Goal: Task Accomplishment & Management: Manage account settings

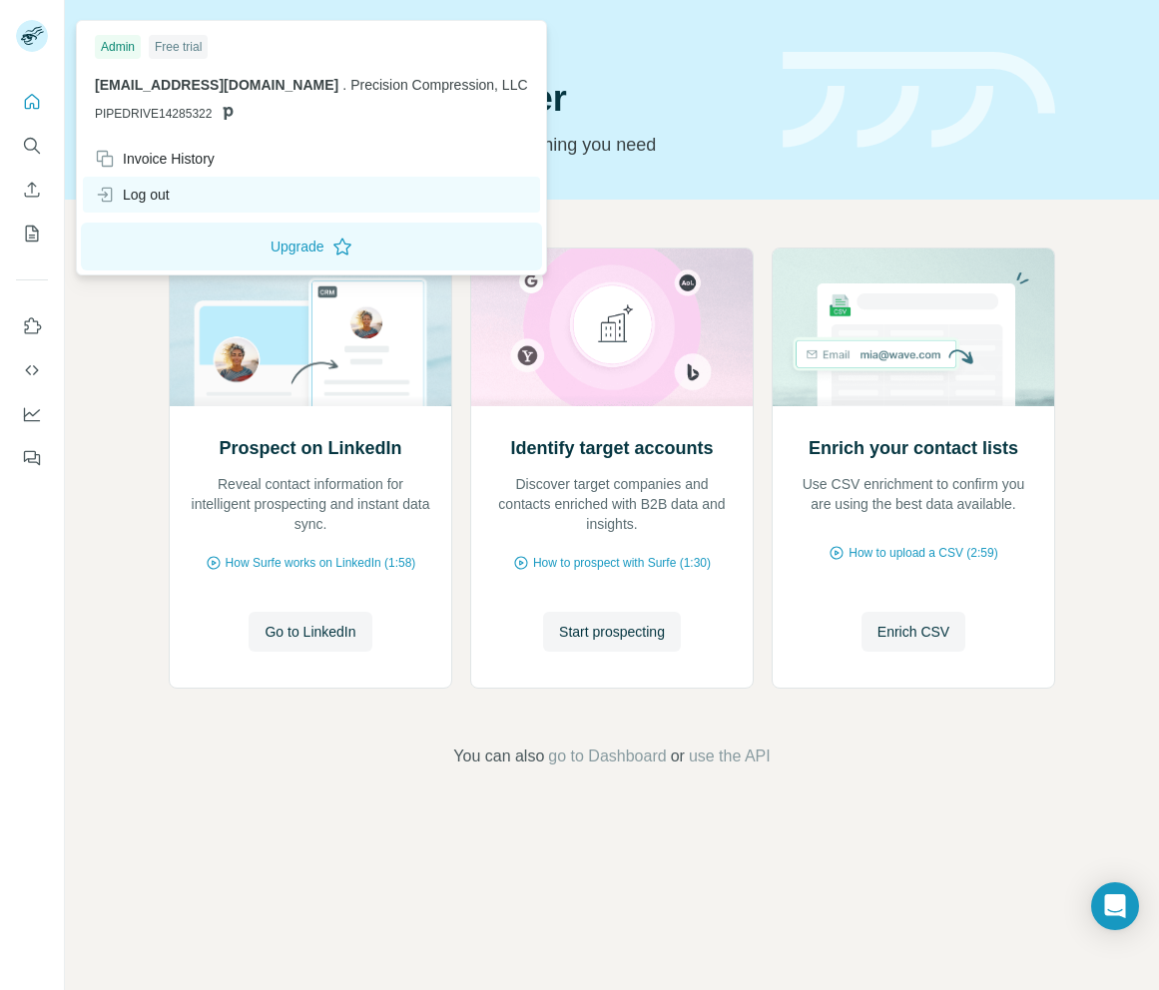
click at [174, 197] on div "Log out" at bounding box center [311, 195] width 457 height 36
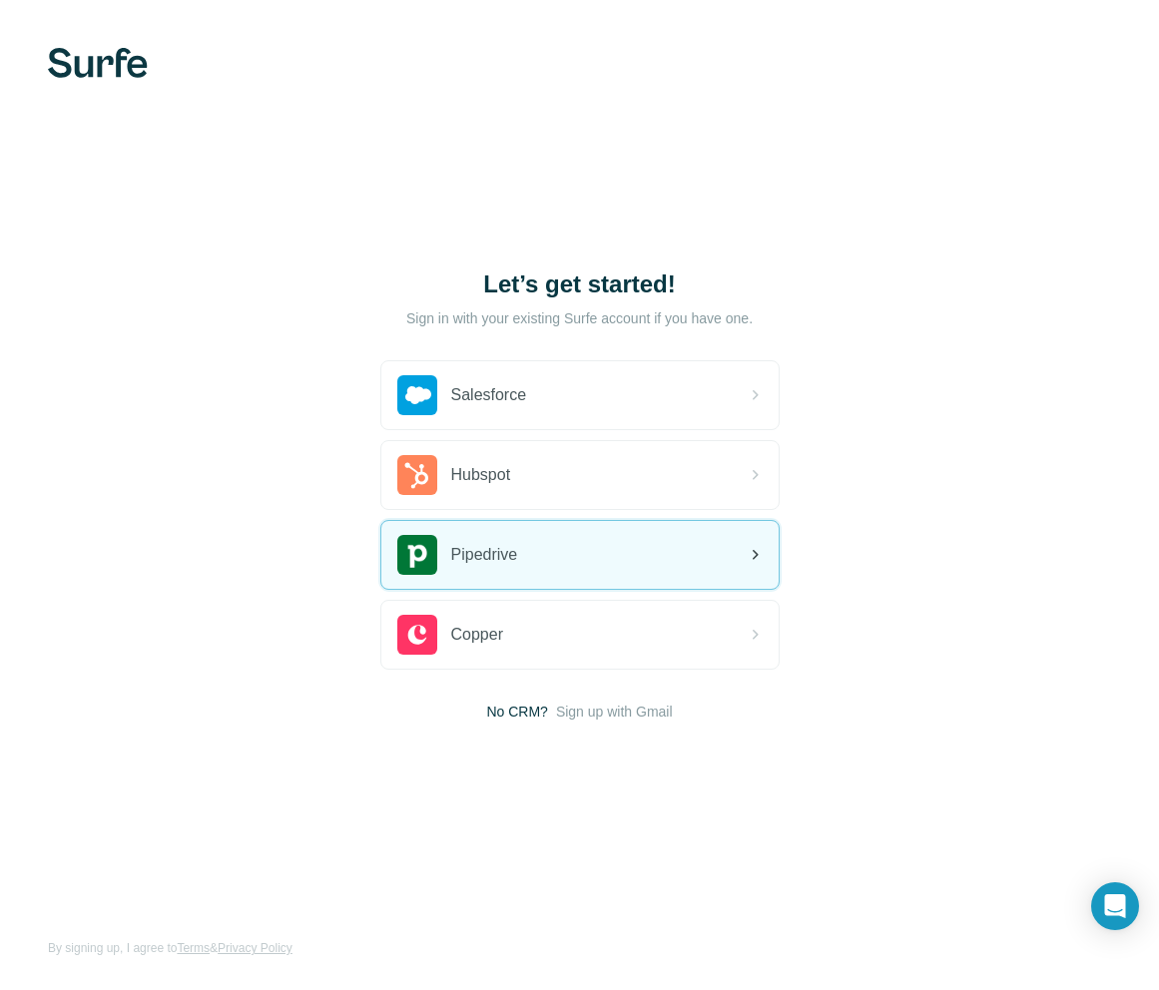
click at [605, 557] on div "Pipedrive" at bounding box center [579, 555] width 397 height 68
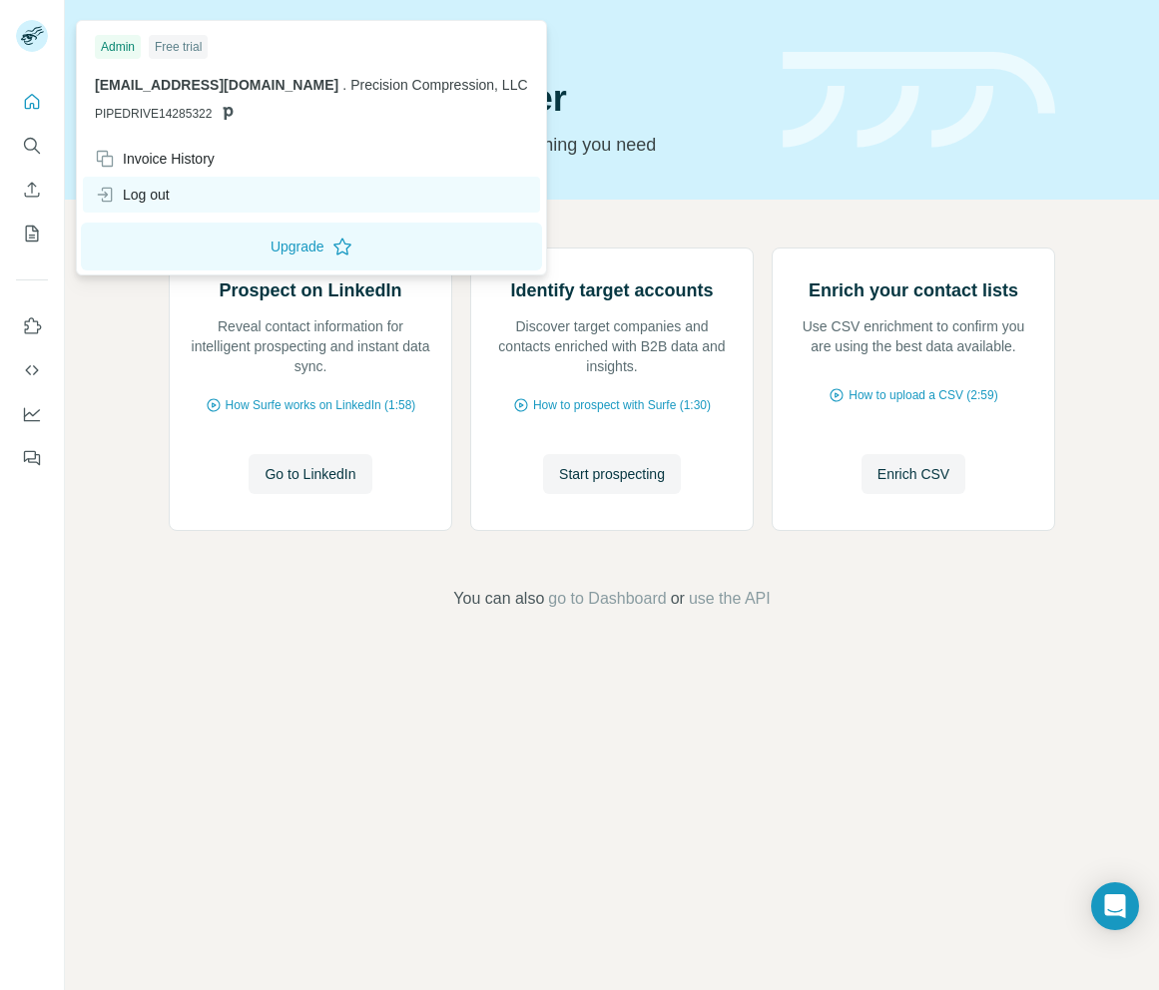
click at [156, 188] on div "Log out" at bounding box center [132, 195] width 75 height 20
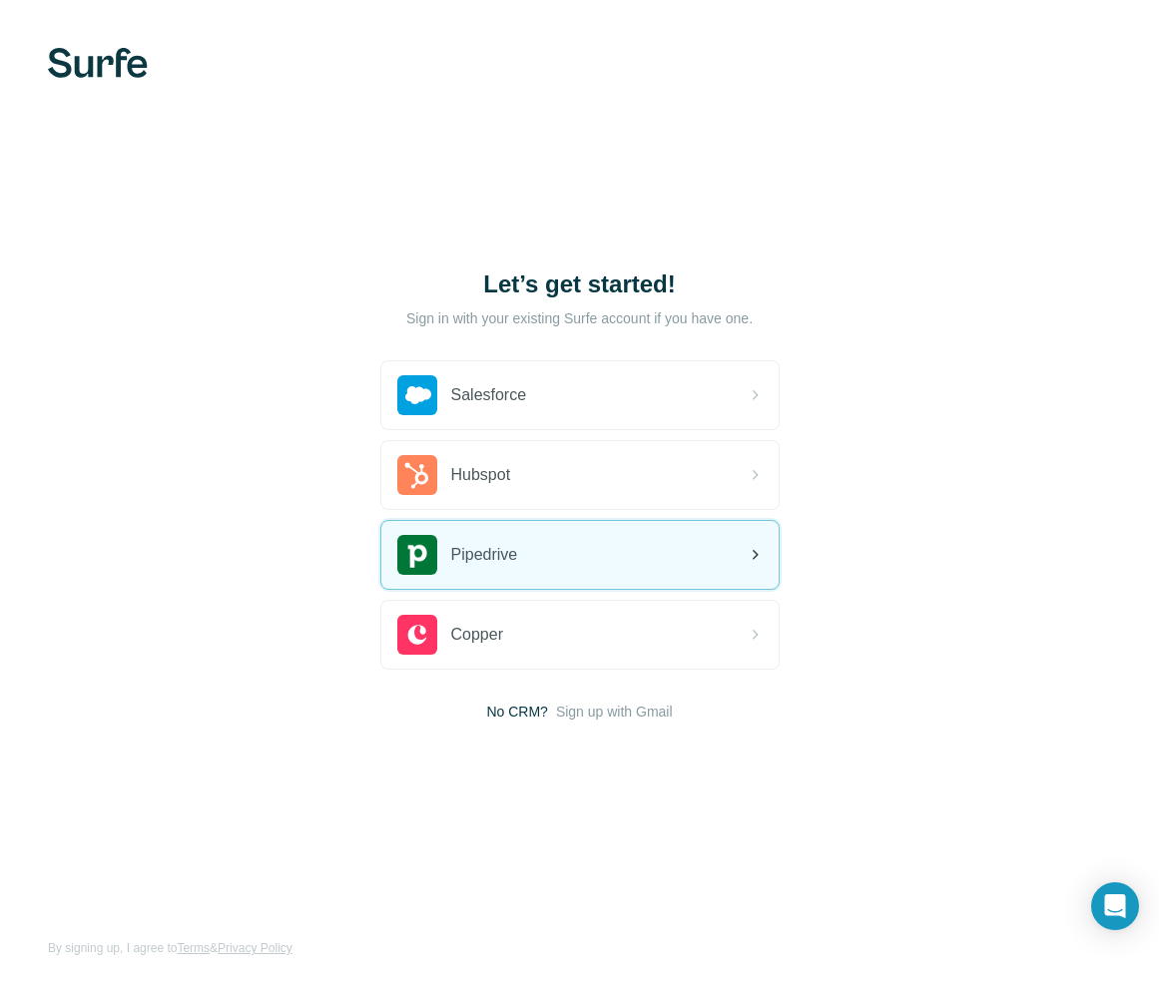
click at [579, 549] on div "Pipedrive" at bounding box center [579, 555] width 397 height 68
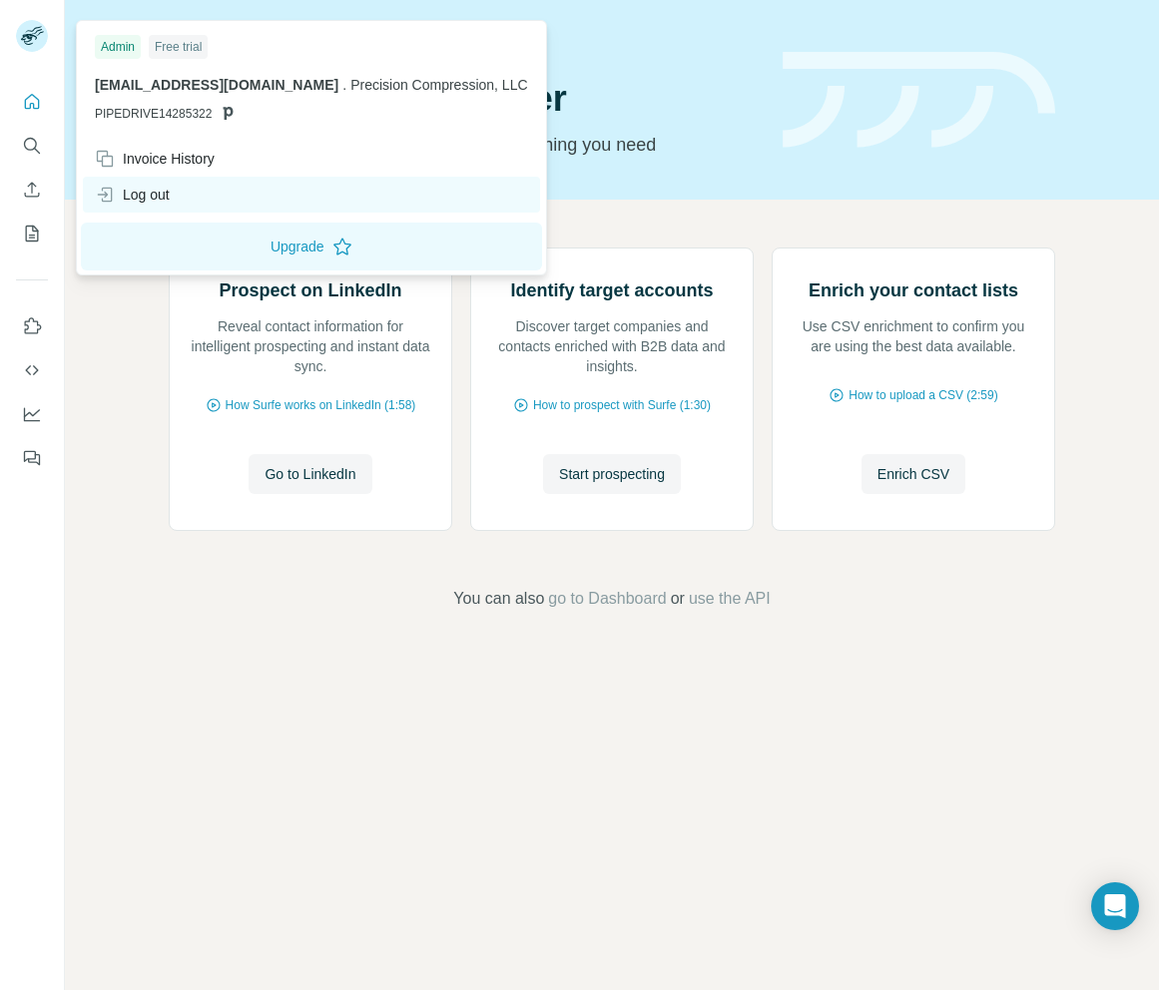
click at [170, 188] on div "Log out" at bounding box center [132, 195] width 75 height 20
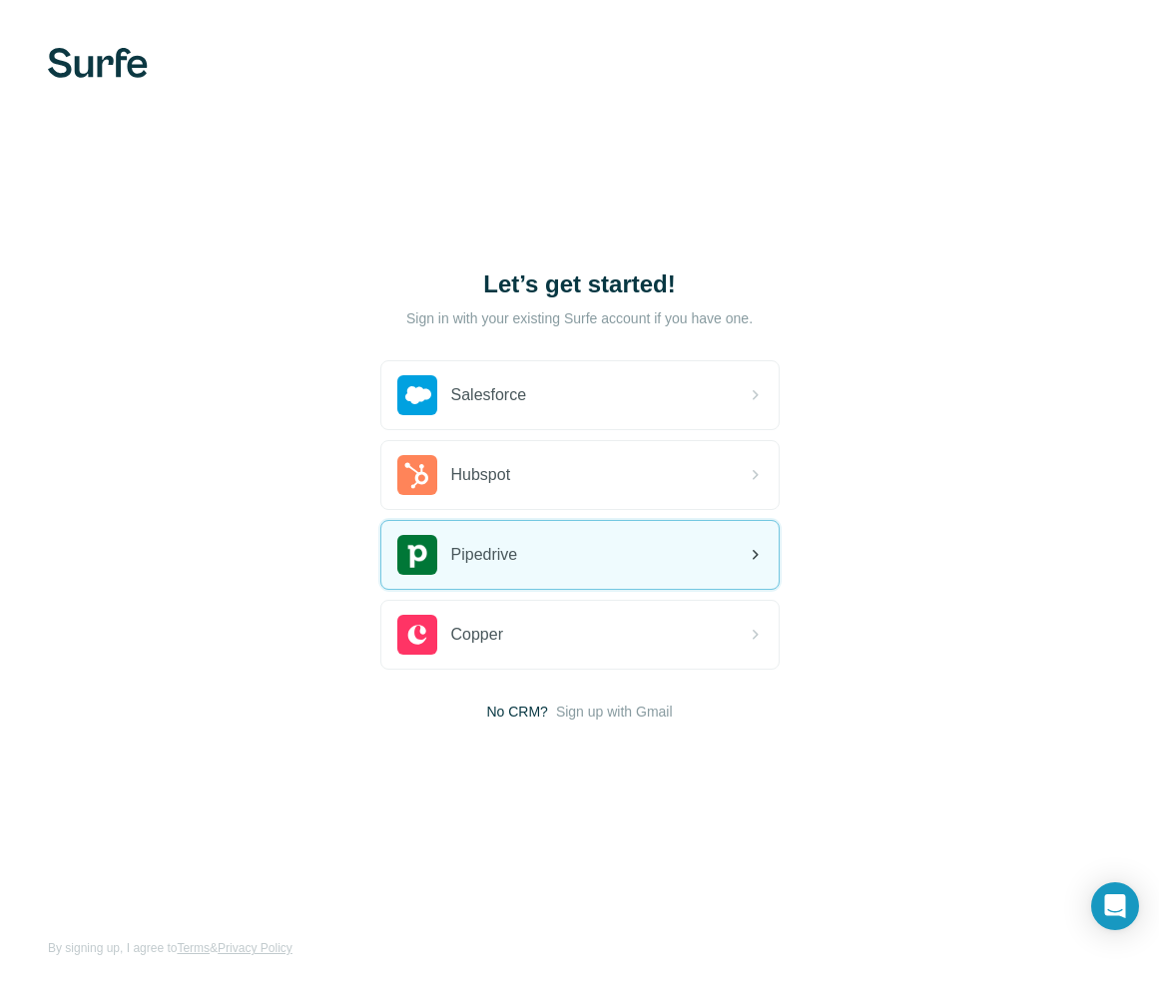
click at [584, 557] on div "Pipedrive" at bounding box center [579, 555] width 397 height 68
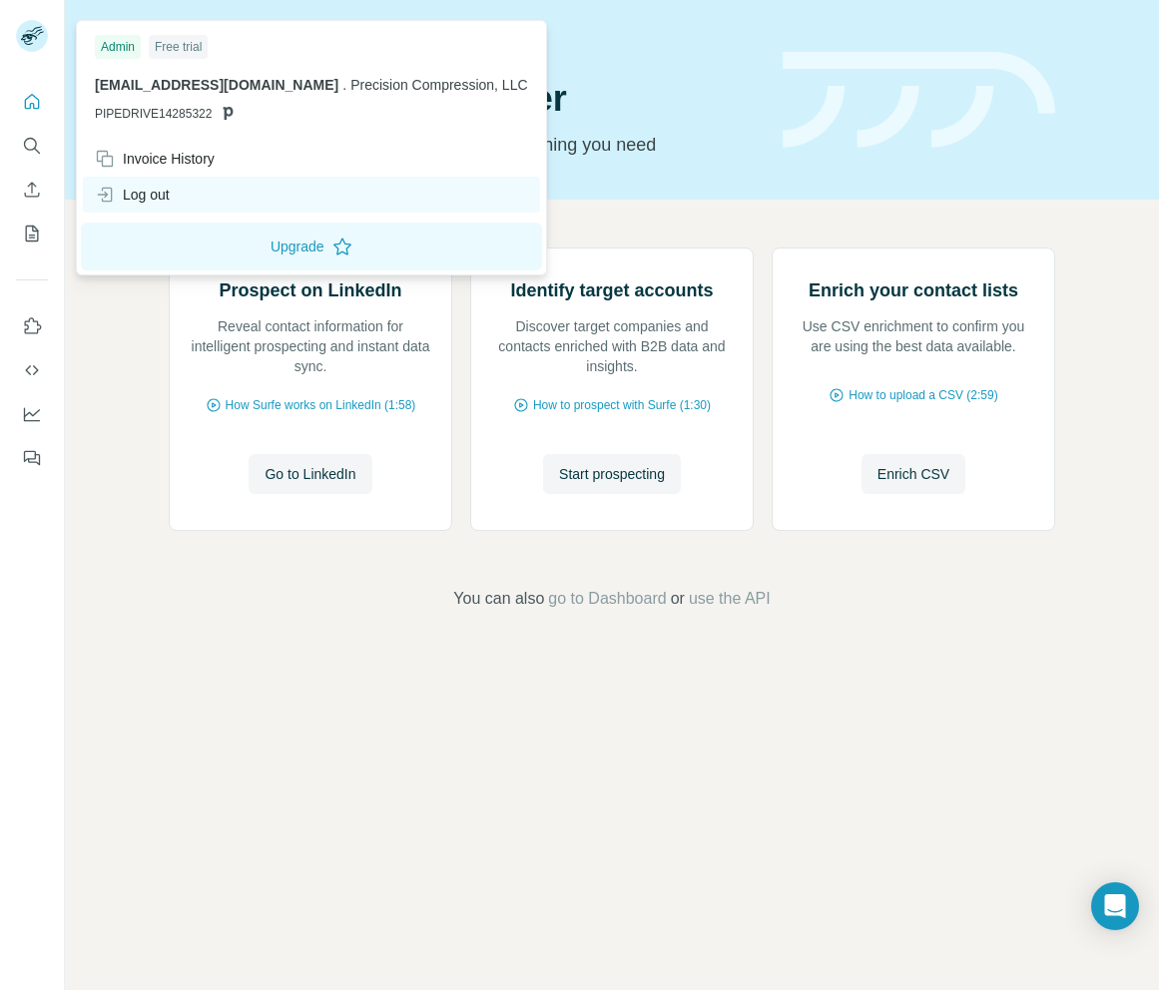
click at [182, 192] on div "Log out" at bounding box center [311, 195] width 457 height 36
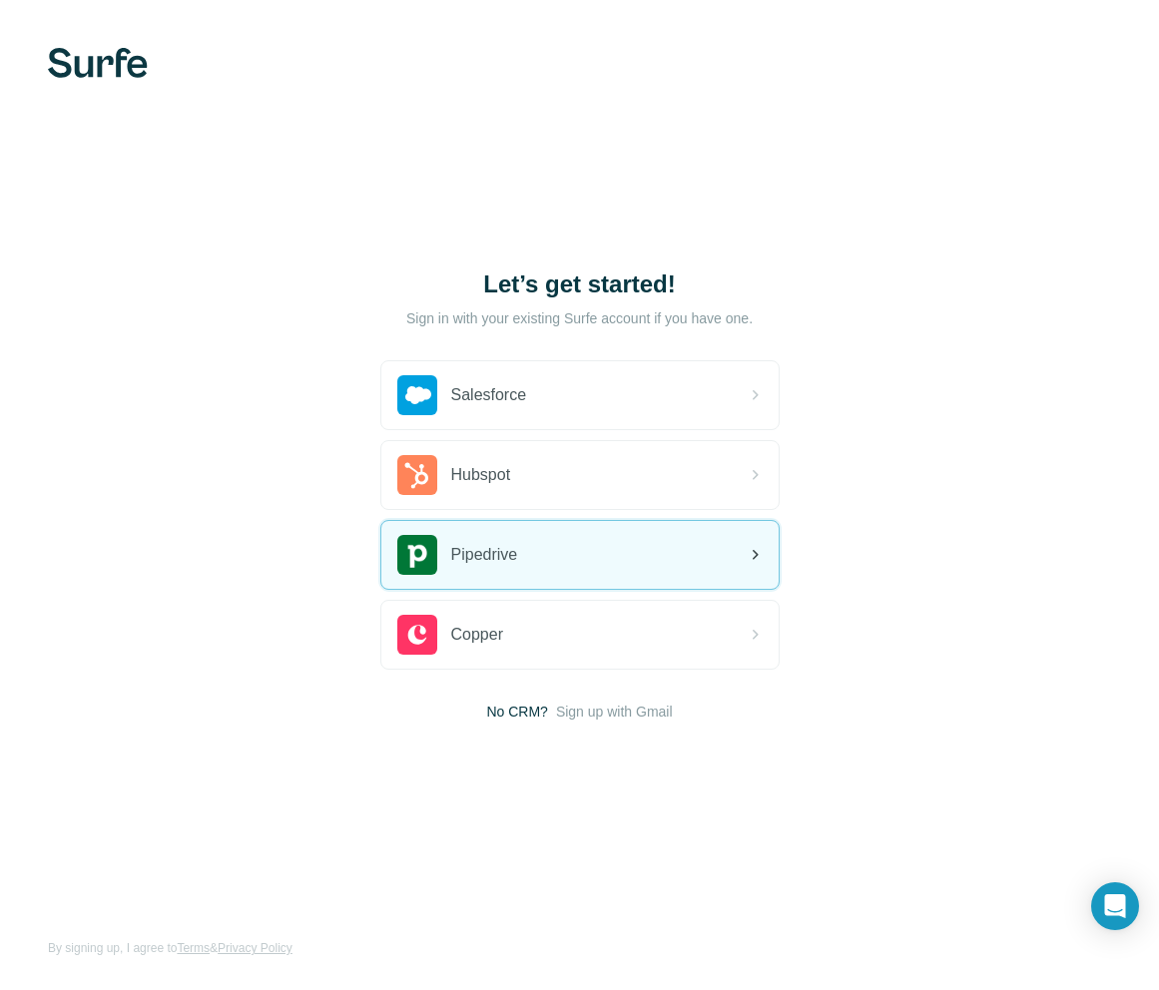
click at [572, 554] on div "Pipedrive" at bounding box center [579, 555] width 397 height 68
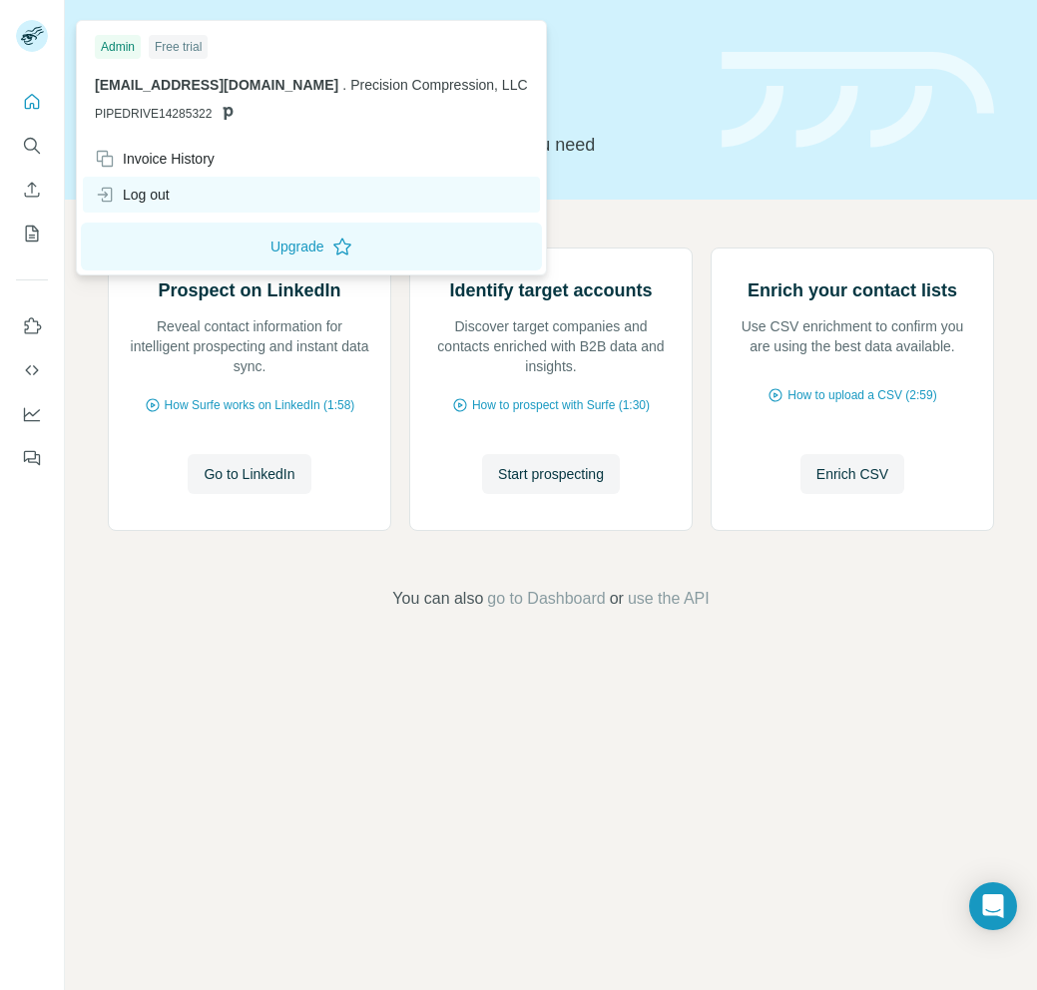
click at [175, 191] on div "Log out" at bounding box center [311, 195] width 457 height 36
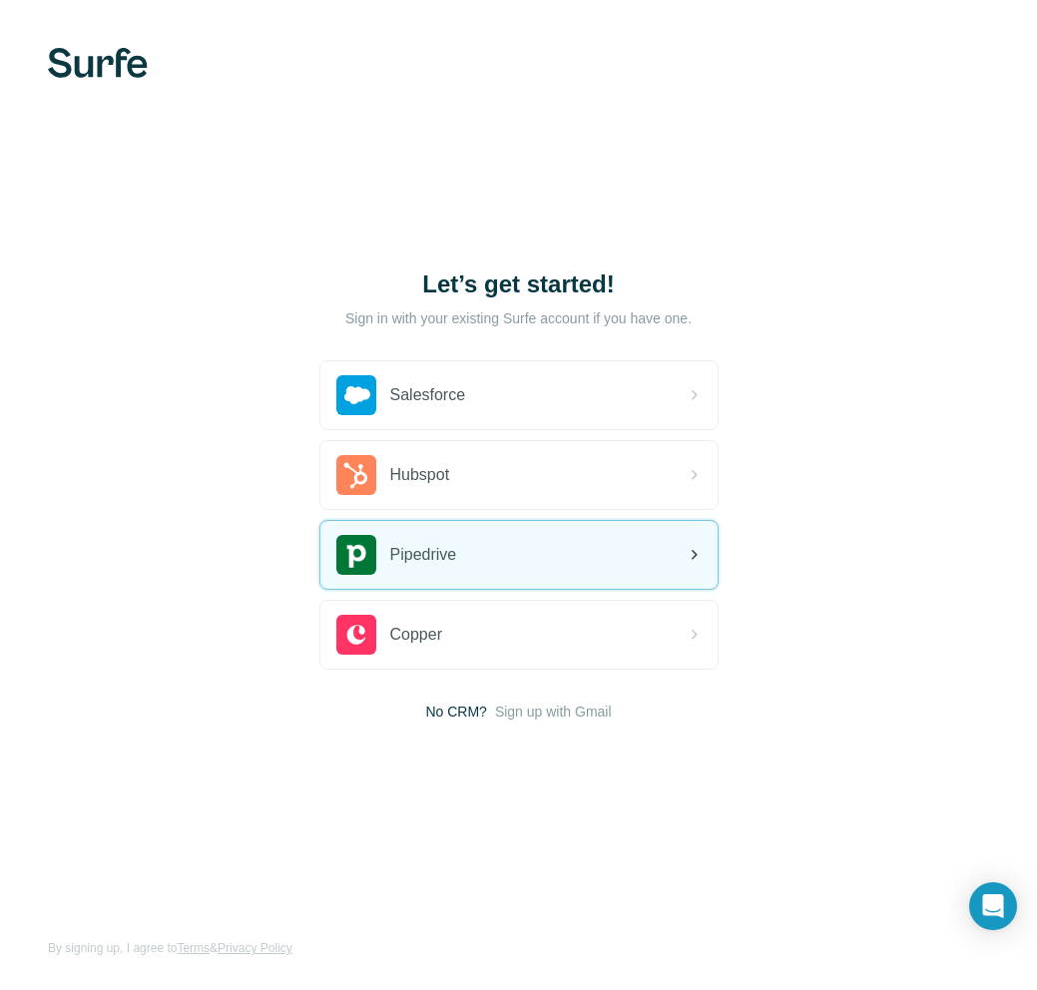
click at [636, 565] on div "Pipedrive" at bounding box center [518, 555] width 397 height 68
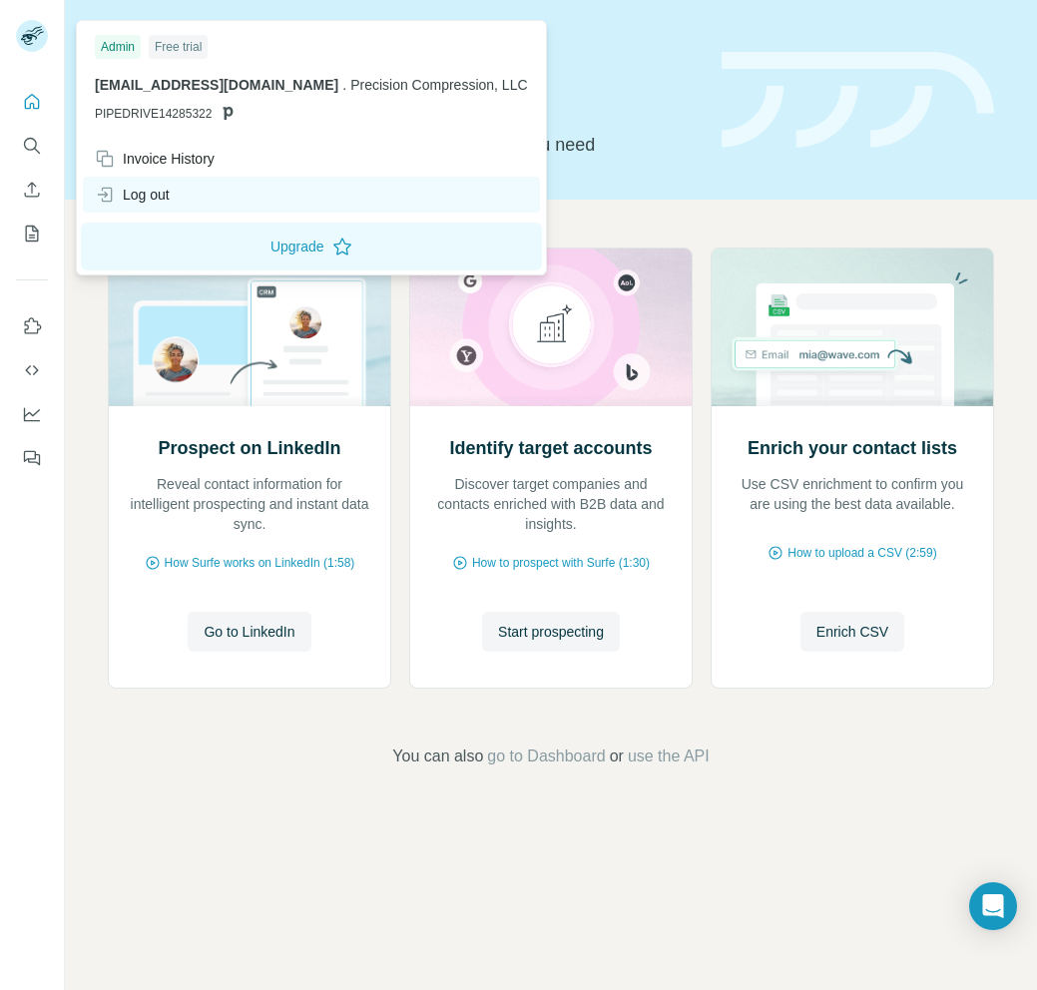
click at [187, 187] on div "Log out" at bounding box center [311, 195] width 457 height 36
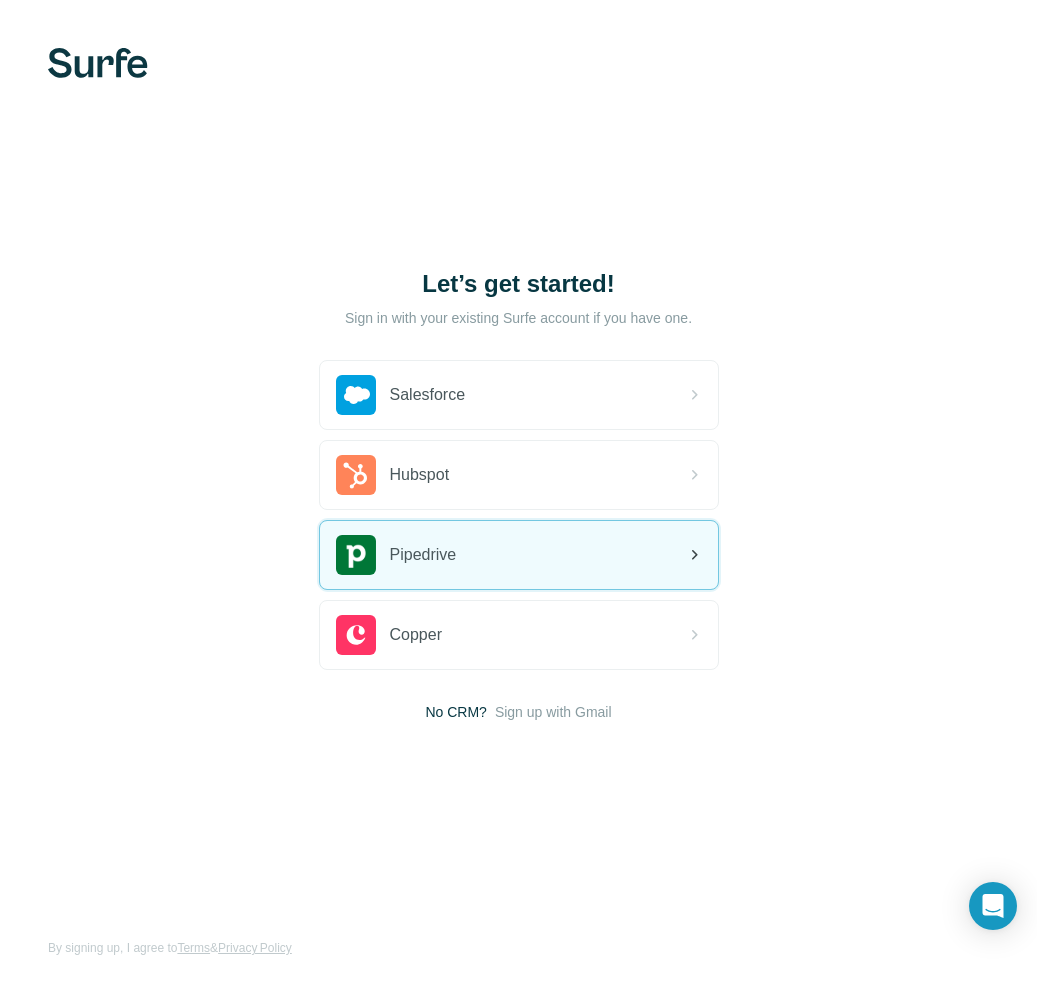
click at [503, 548] on div "Pipedrive" at bounding box center [518, 555] width 397 height 68
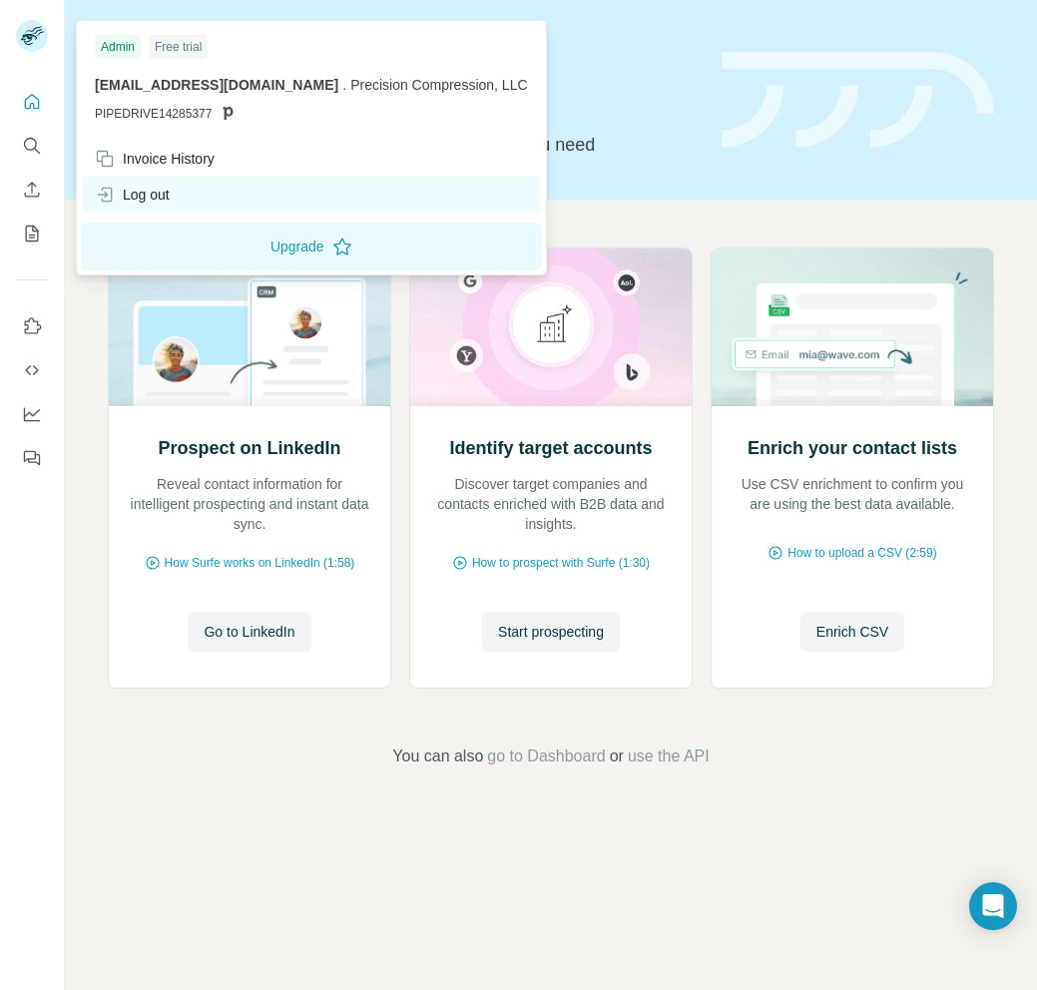
click at [192, 200] on div "Log out" at bounding box center [311, 195] width 457 height 36
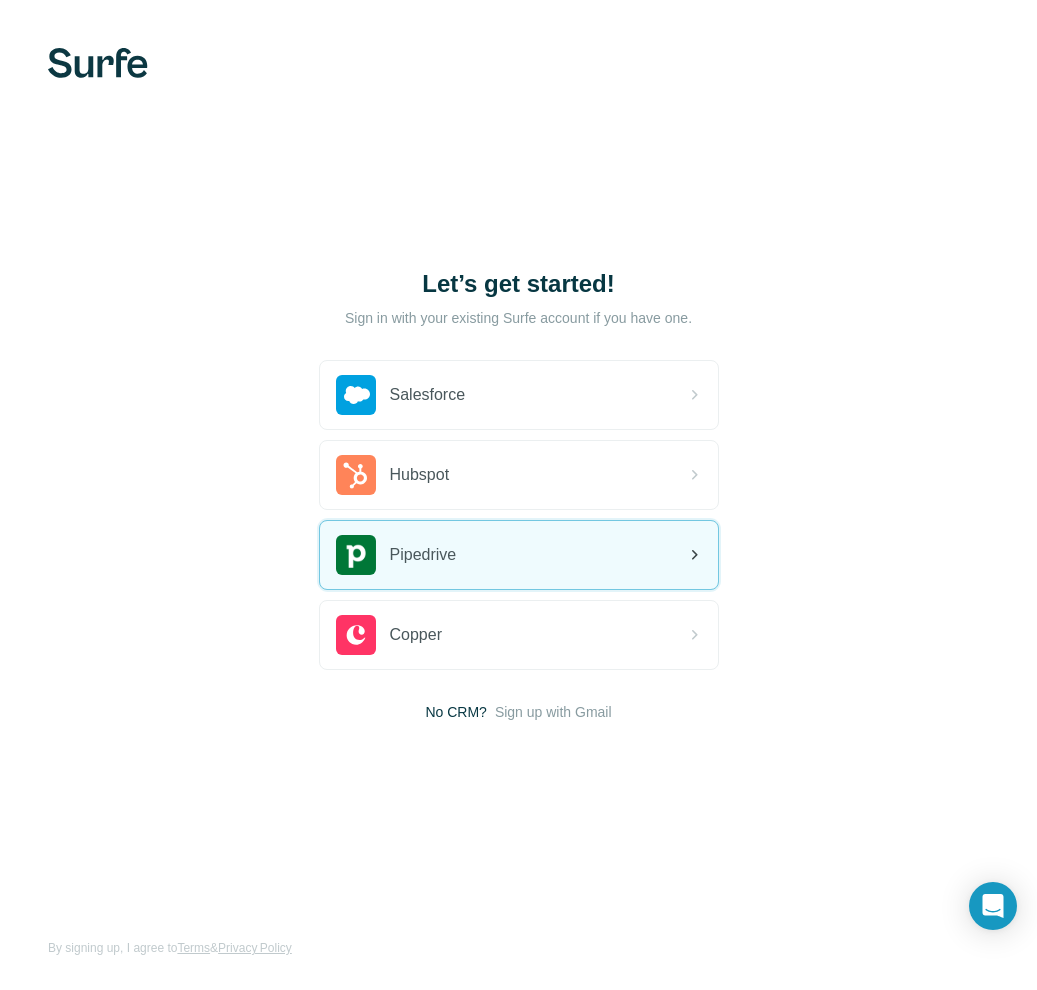
click at [528, 563] on div "Pipedrive" at bounding box center [518, 555] width 397 height 68
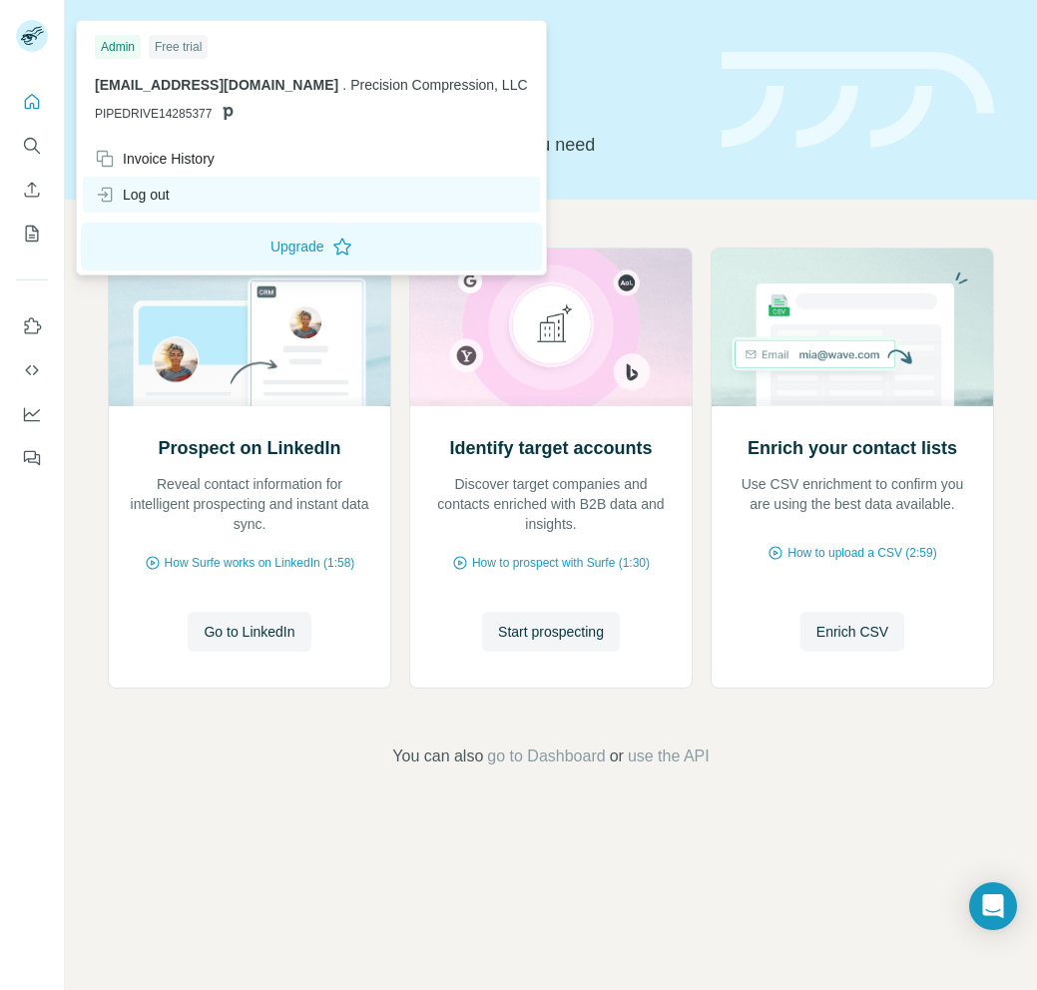
click at [213, 188] on div "Log out" at bounding box center [311, 195] width 457 height 36
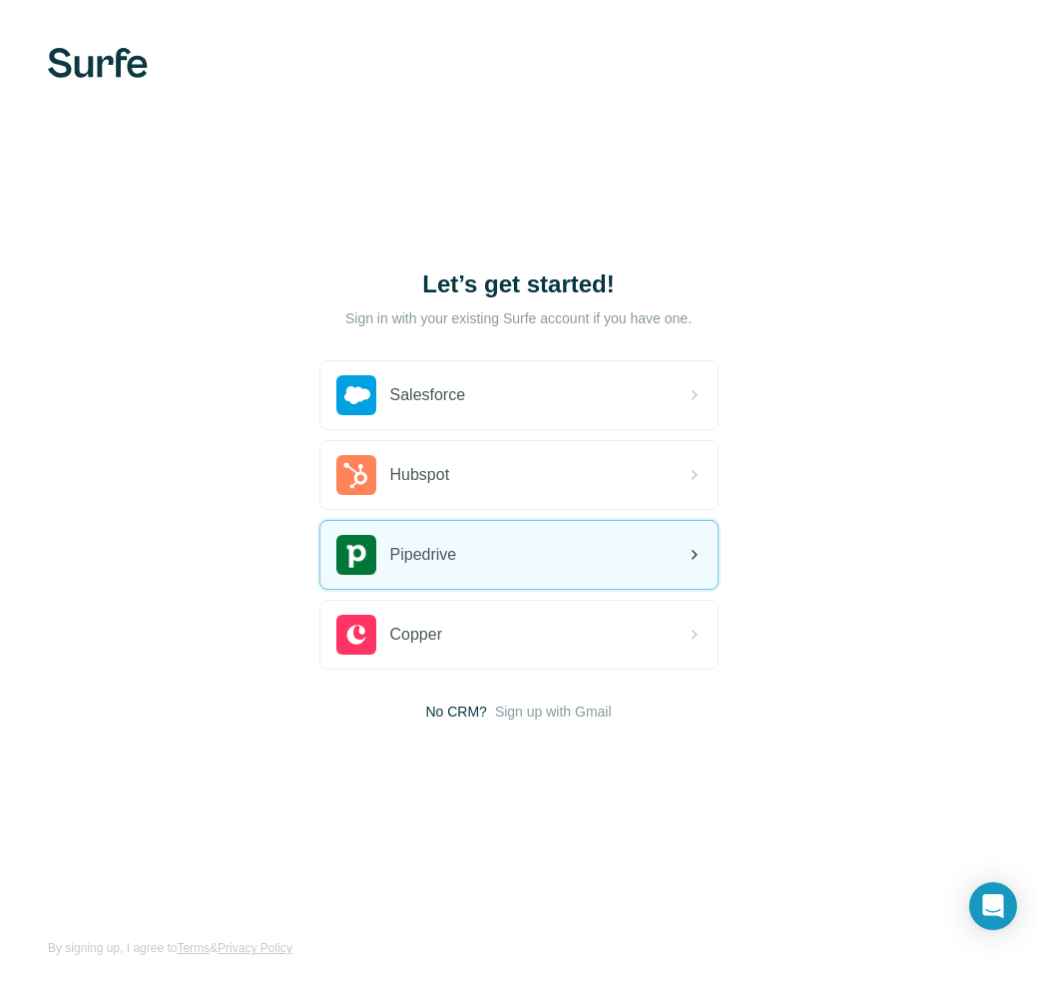
click at [510, 549] on div "Pipedrive" at bounding box center [518, 555] width 397 height 68
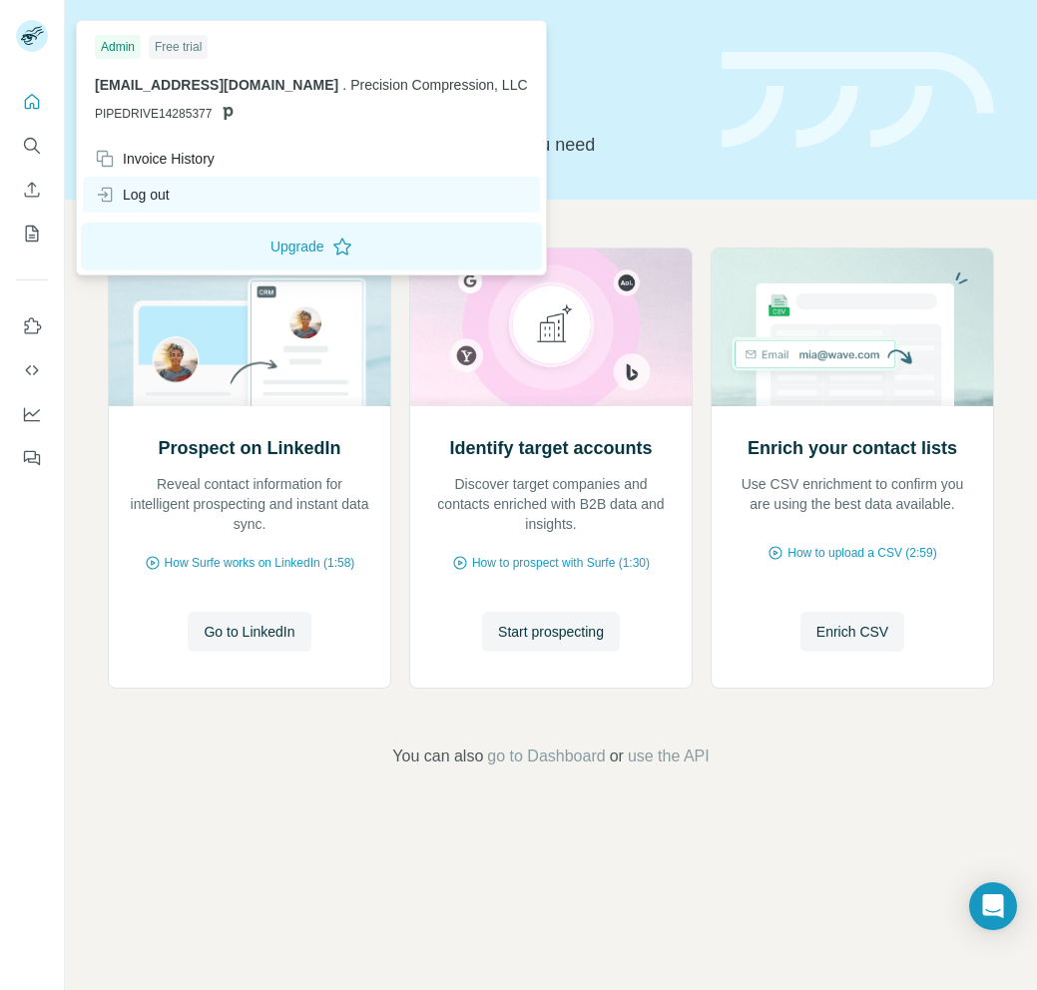
click at [200, 190] on div "Log out" at bounding box center [311, 195] width 457 height 36
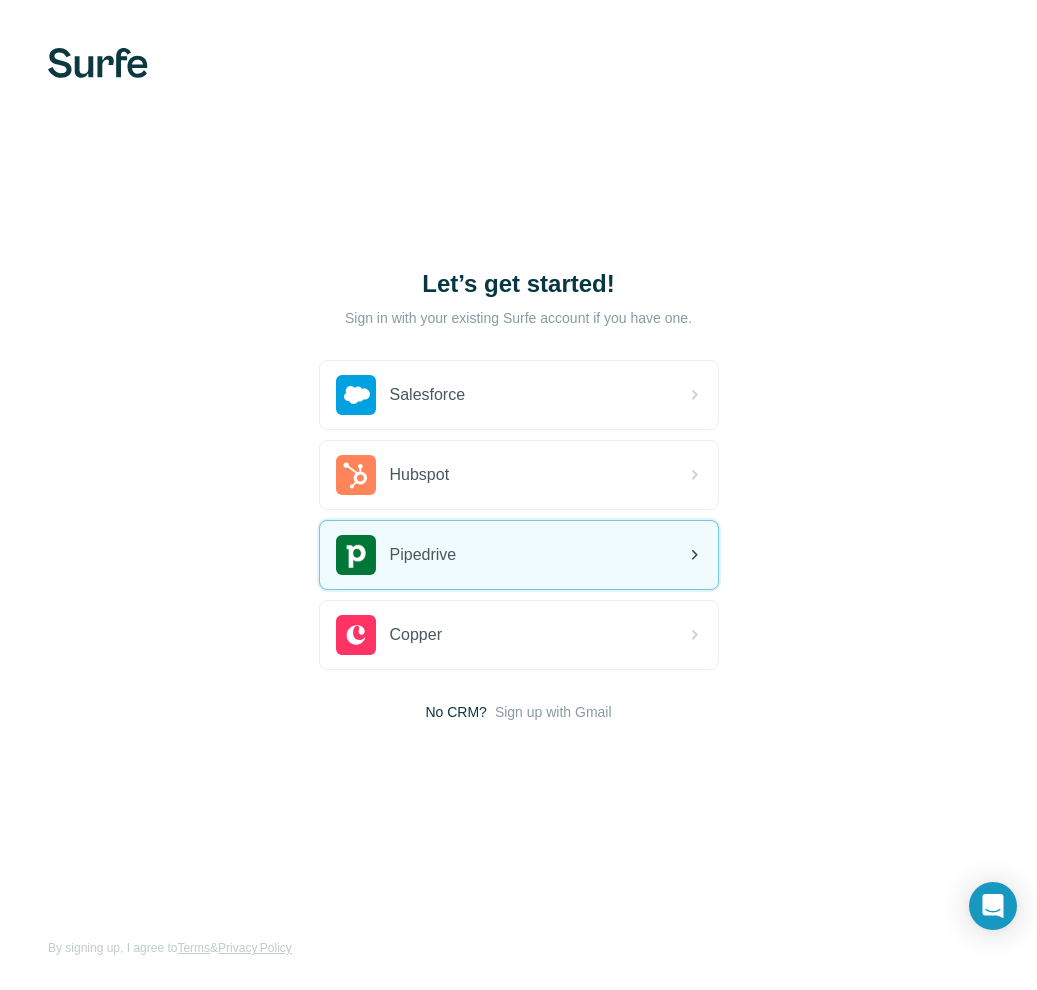
click at [478, 565] on div "Pipedrive" at bounding box center [518, 555] width 397 height 68
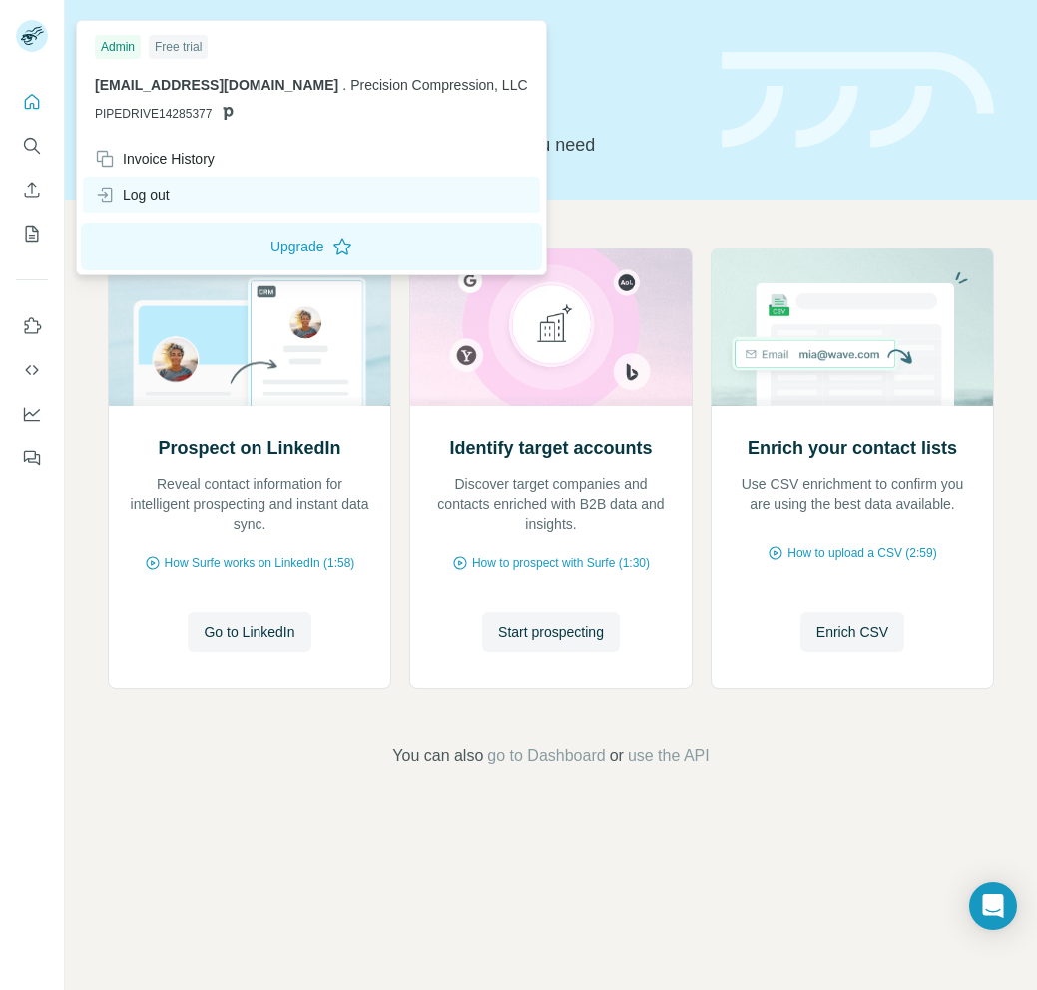
click at [184, 198] on div "Log out" at bounding box center [311, 195] width 457 height 36
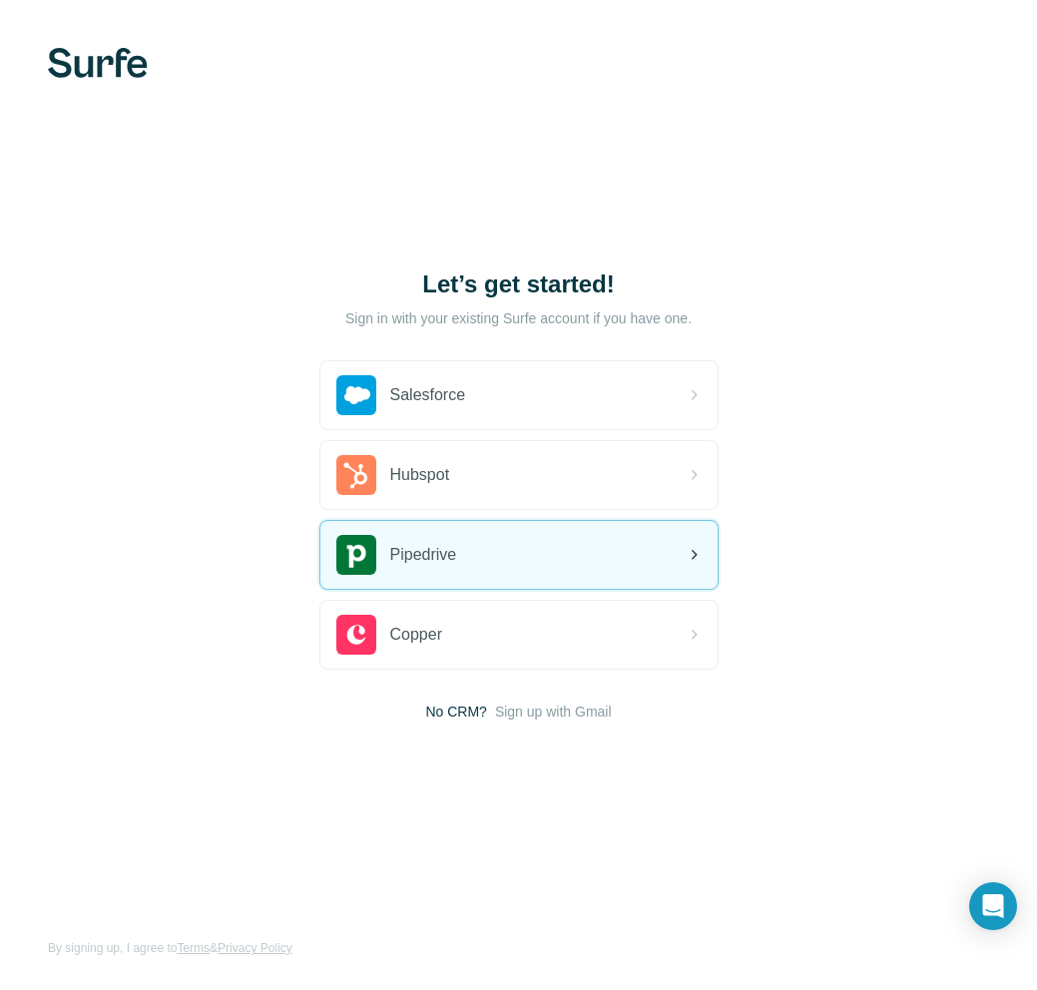
click at [547, 548] on div "Pipedrive" at bounding box center [518, 555] width 397 height 68
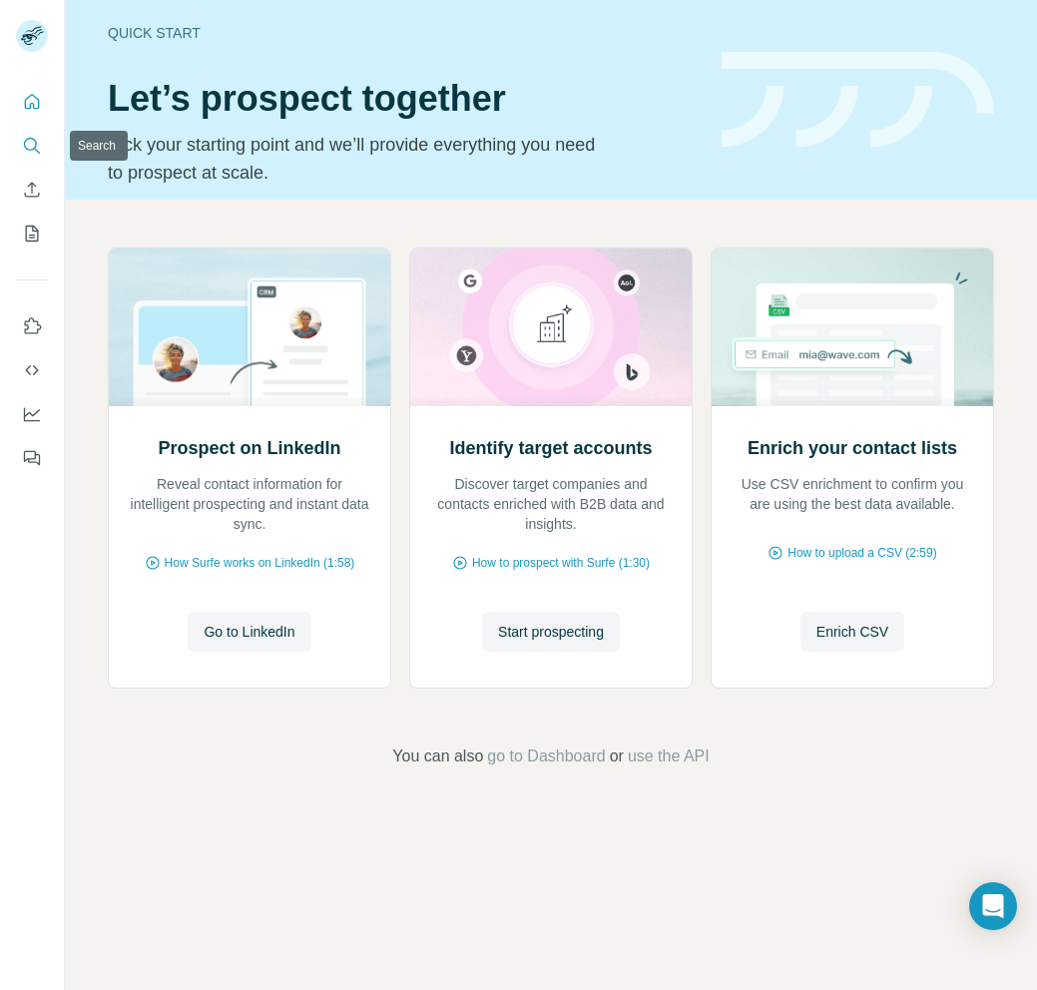
click at [38, 142] on icon "Search" at bounding box center [32, 146] width 20 height 20
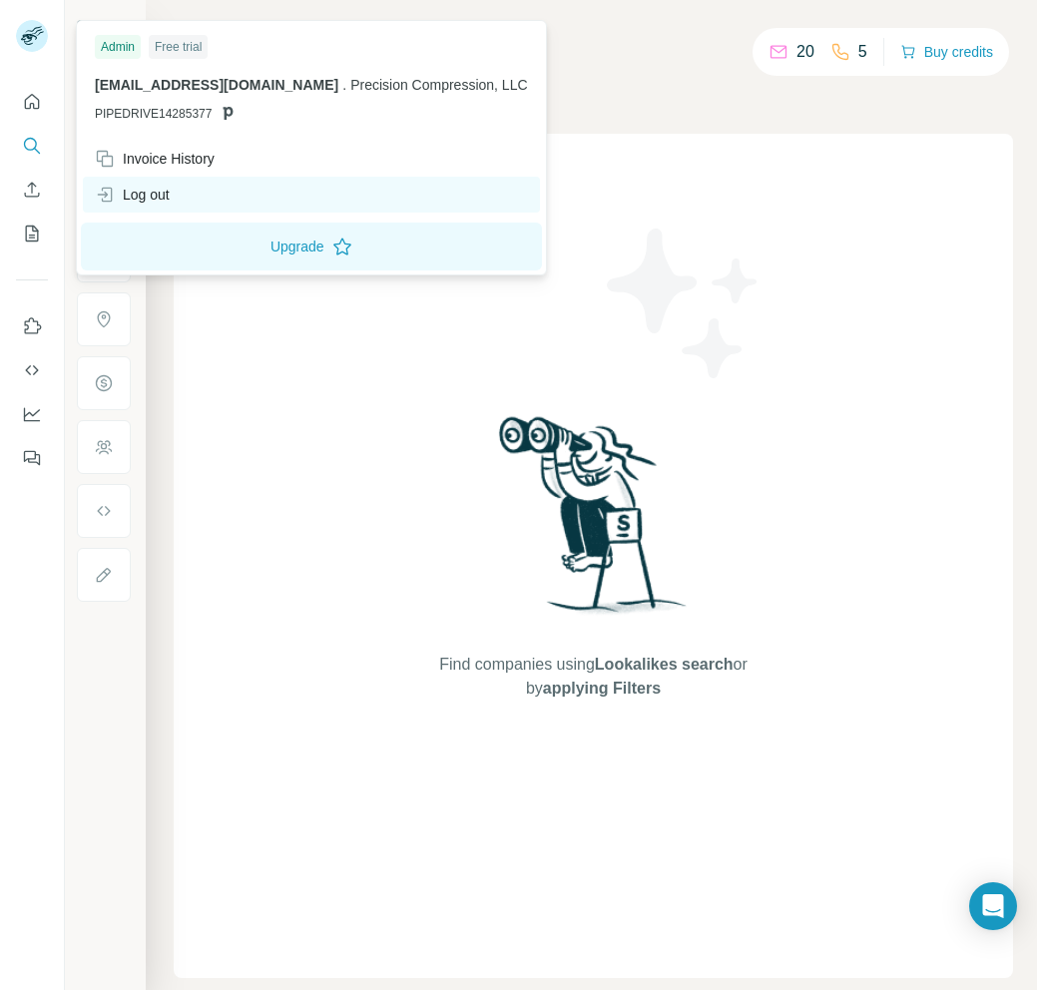
click at [164, 197] on div "Log out" at bounding box center [132, 195] width 75 height 20
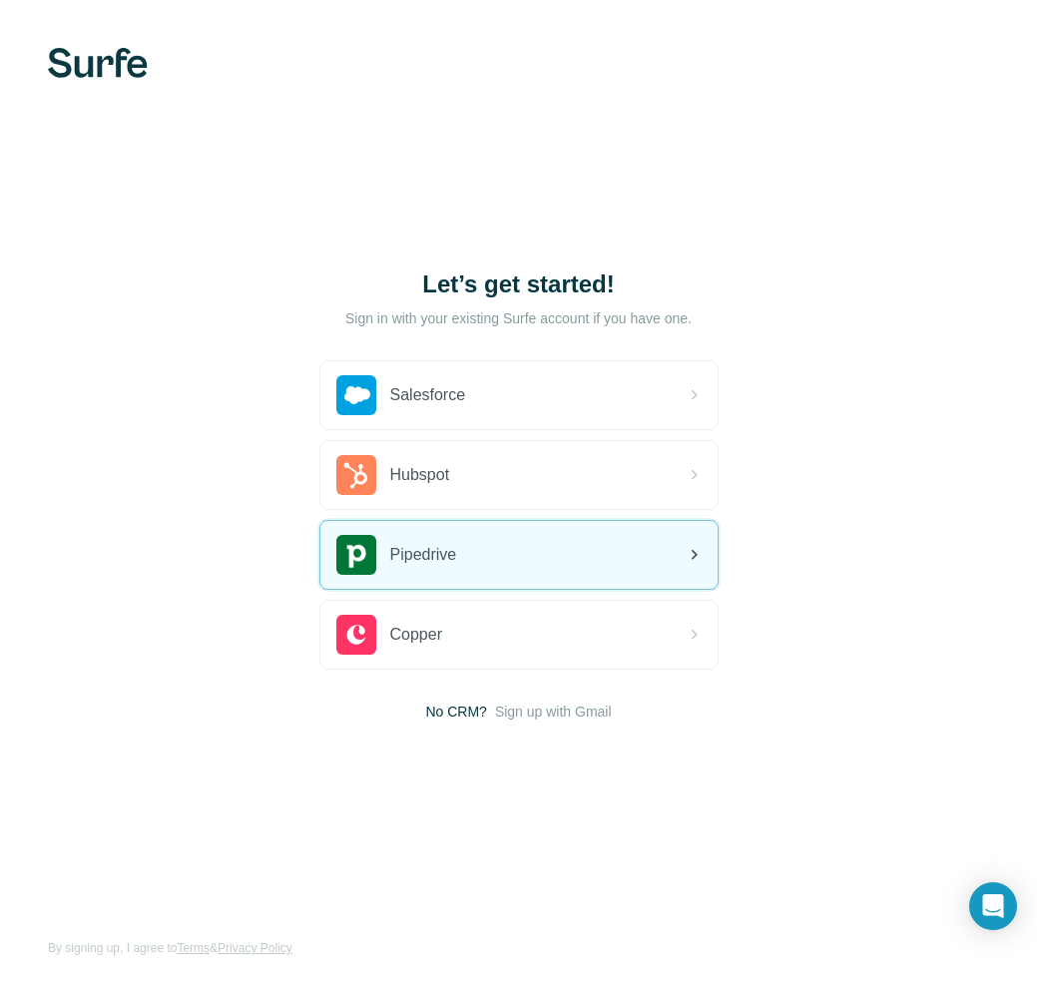
click at [618, 575] on div "Pipedrive" at bounding box center [518, 555] width 397 height 68
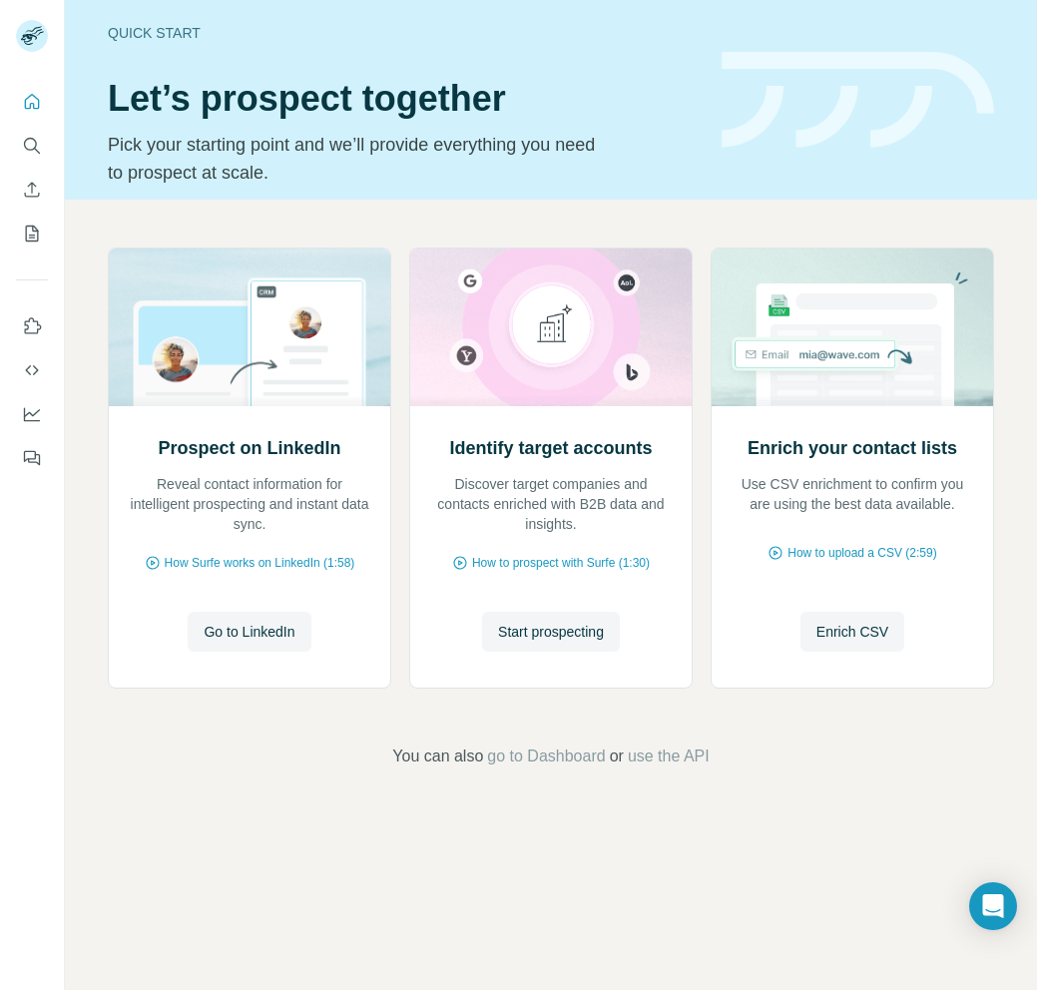
click at [674, 74] on div "Quick start Let’s prospect together Pick your starting point and we’ll provide …" at bounding box center [403, 100] width 590 height 174
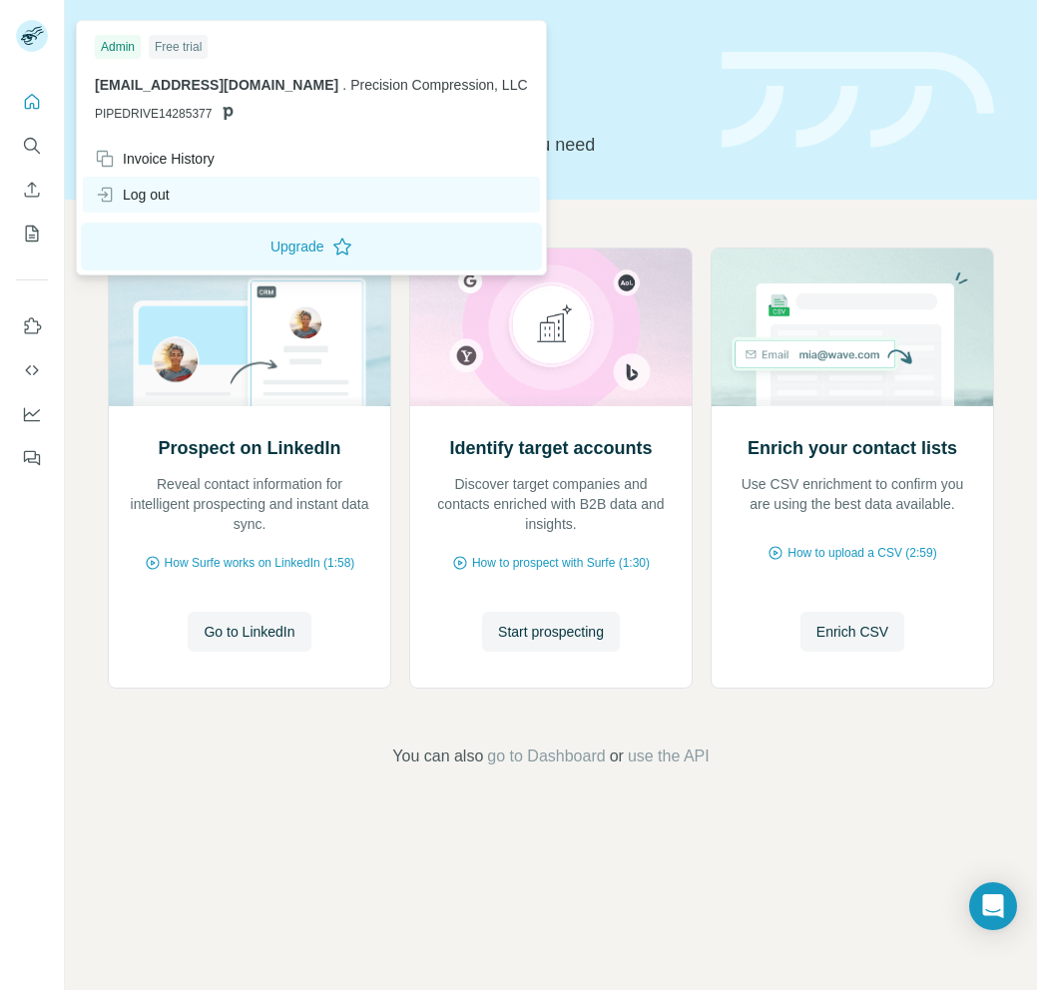
click at [170, 185] on div "Log out" at bounding box center [132, 195] width 75 height 20
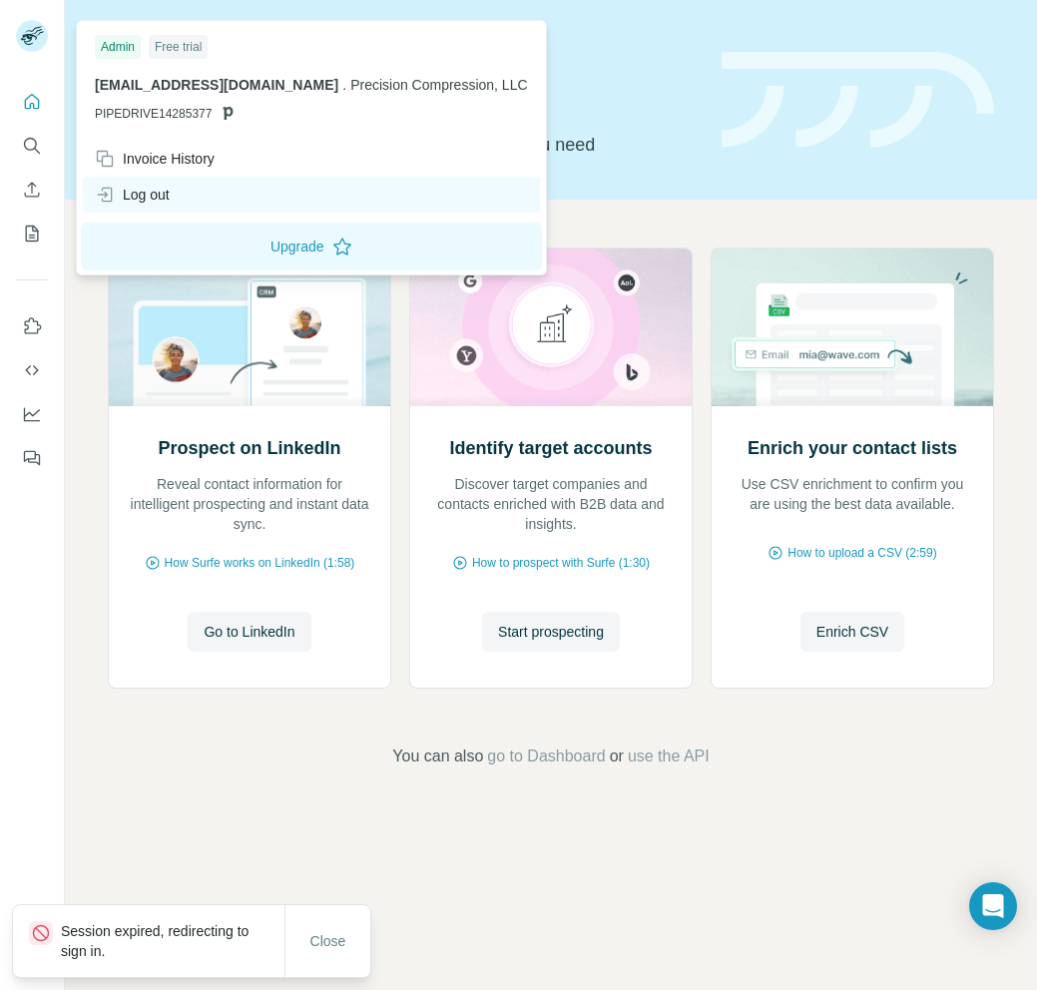
click at [170, 185] on div "Log out" at bounding box center [132, 195] width 75 height 20
